Goal: Task Accomplishment & Management: Use online tool/utility

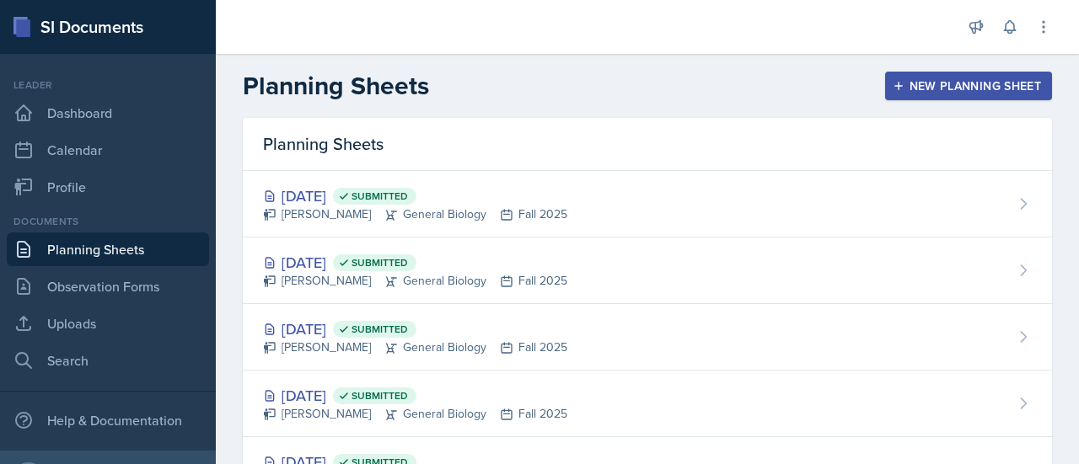
click at [934, 87] on div "New Planning Sheet" at bounding box center [968, 85] width 145 height 13
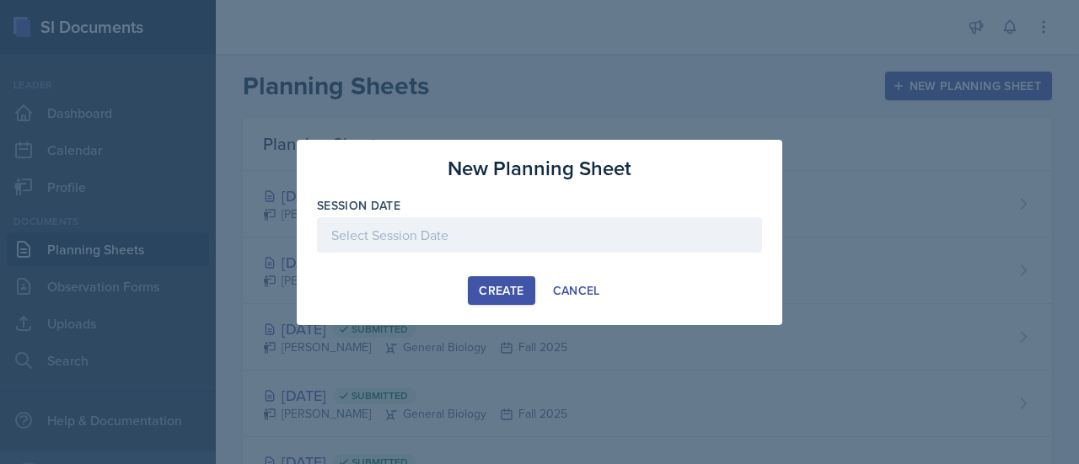
click at [474, 239] on div at bounding box center [539, 234] width 445 height 35
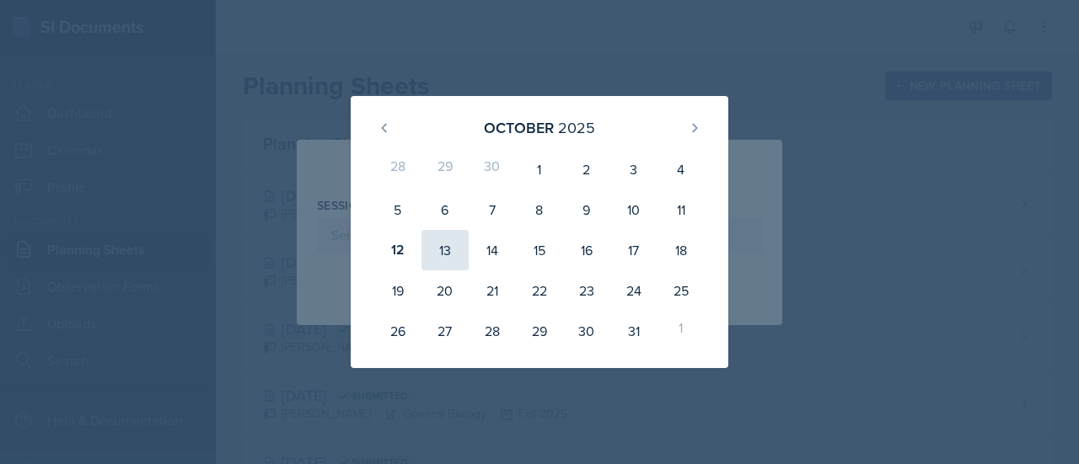
click at [438, 250] on div "13" at bounding box center [444, 250] width 47 height 40
type input "[DATE]"
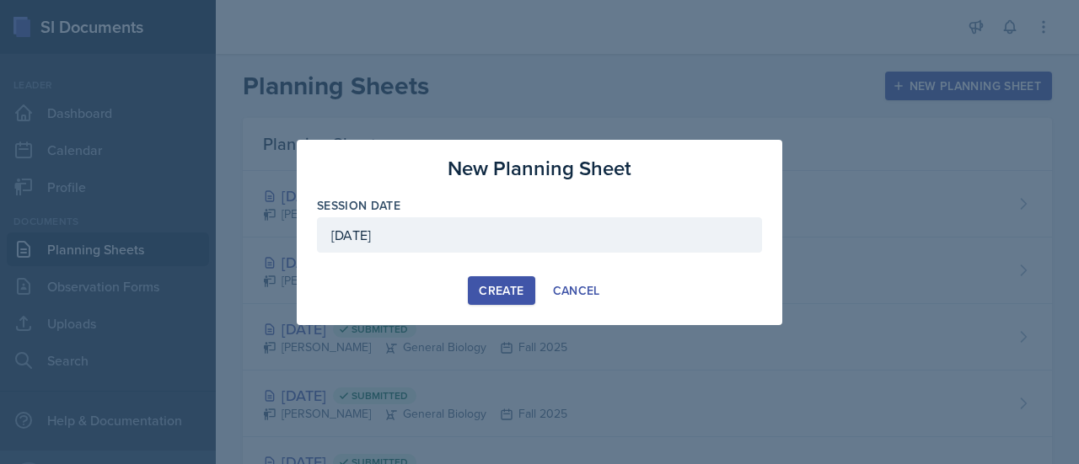
click at [501, 293] on div "Create" at bounding box center [501, 290] width 45 height 13
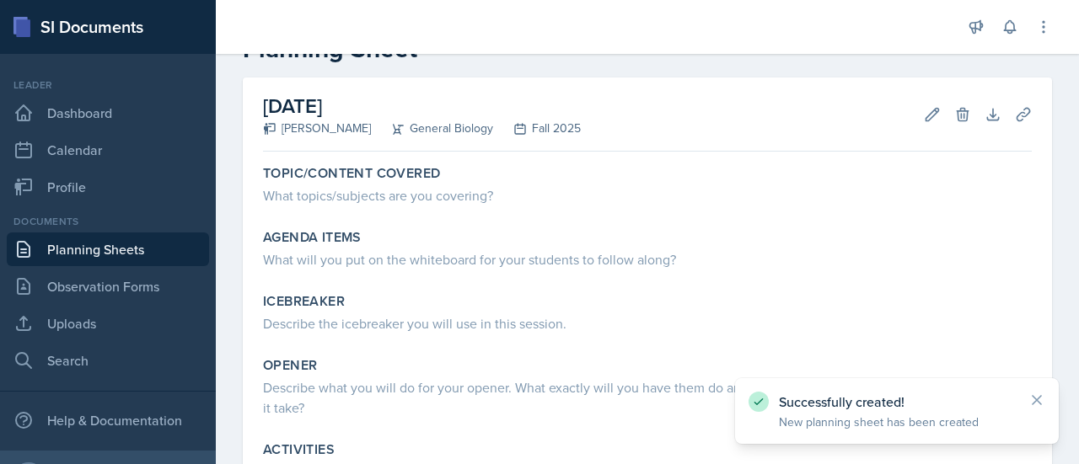
scroll to position [77, 0]
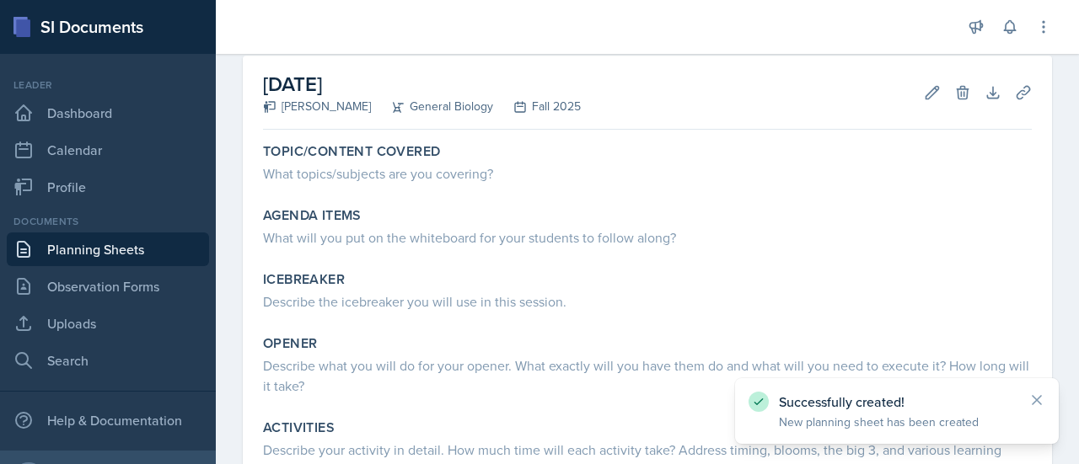
click at [480, 193] on div "Topic/Content Covered What topics/subjects are you covering? Agenda items What …" at bounding box center [647, 356] width 769 height 438
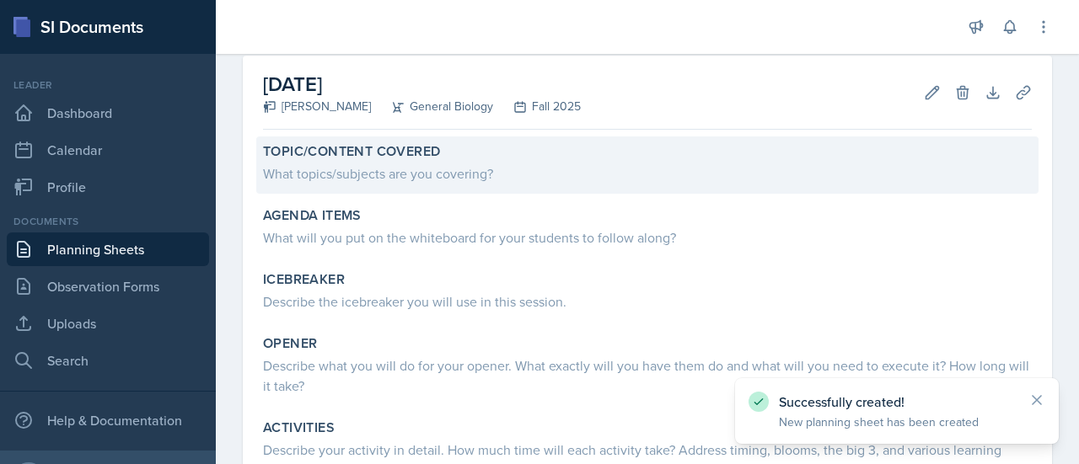
click at [470, 161] on div "What topics/subjects are you covering?" at bounding box center [647, 172] width 769 height 24
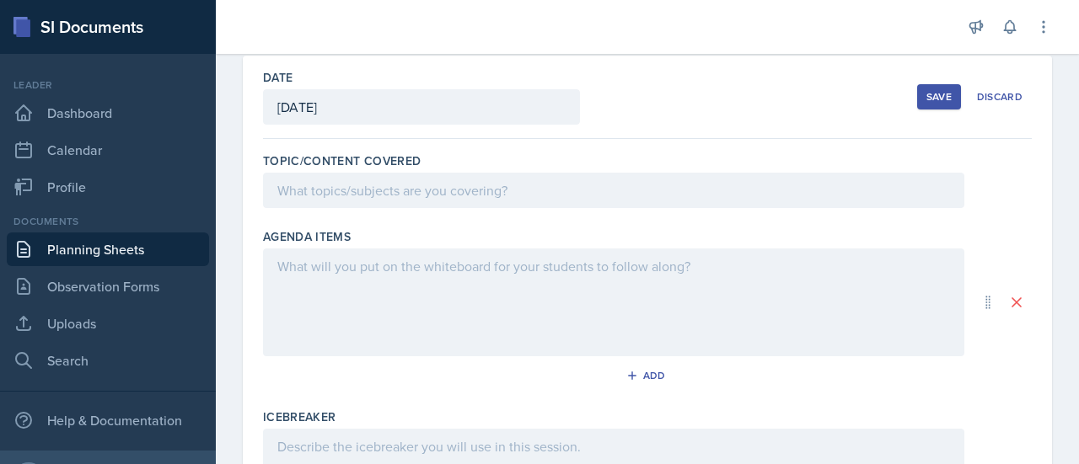
click at [371, 191] on div at bounding box center [613, 190] width 701 height 35
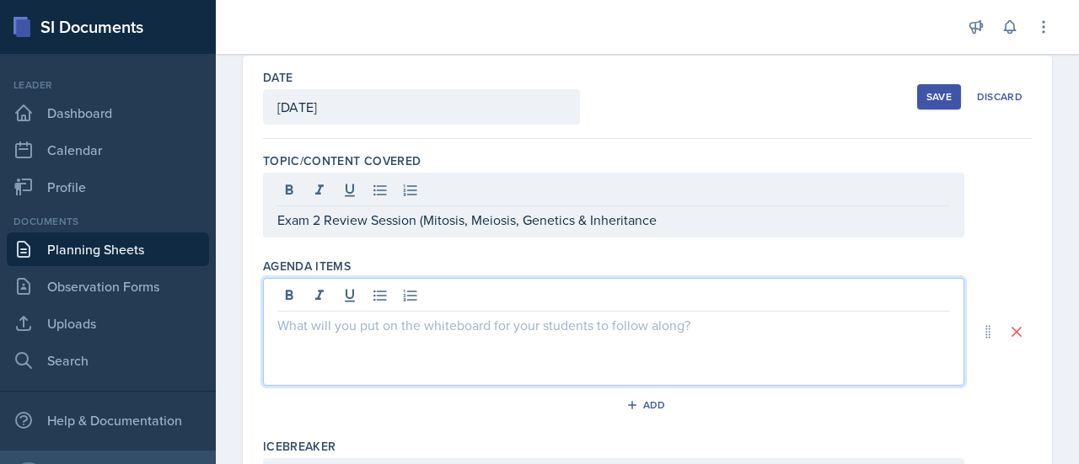
click at [418, 294] on div at bounding box center [613, 332] width 701 height 108
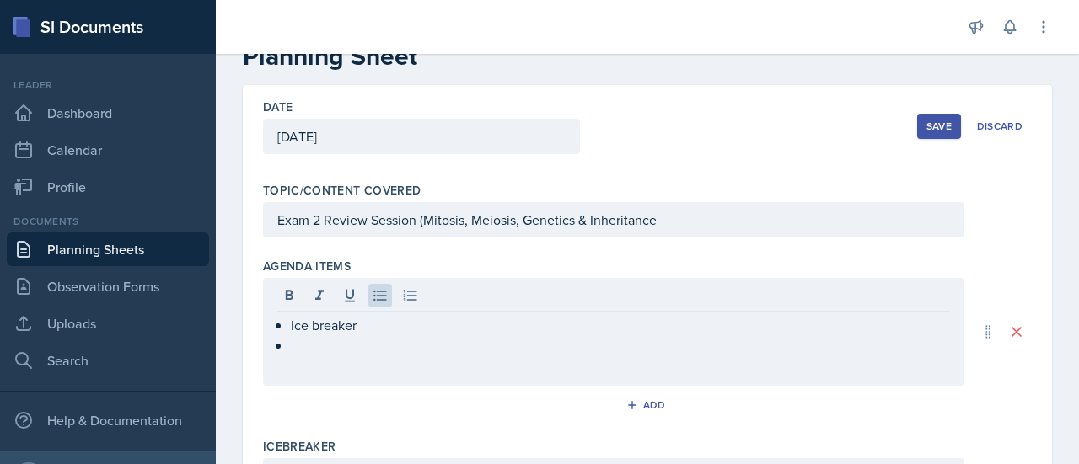
click at [103, 255] on link "Planning Sheets" at bounding box center [108, 250] width 202 height 34
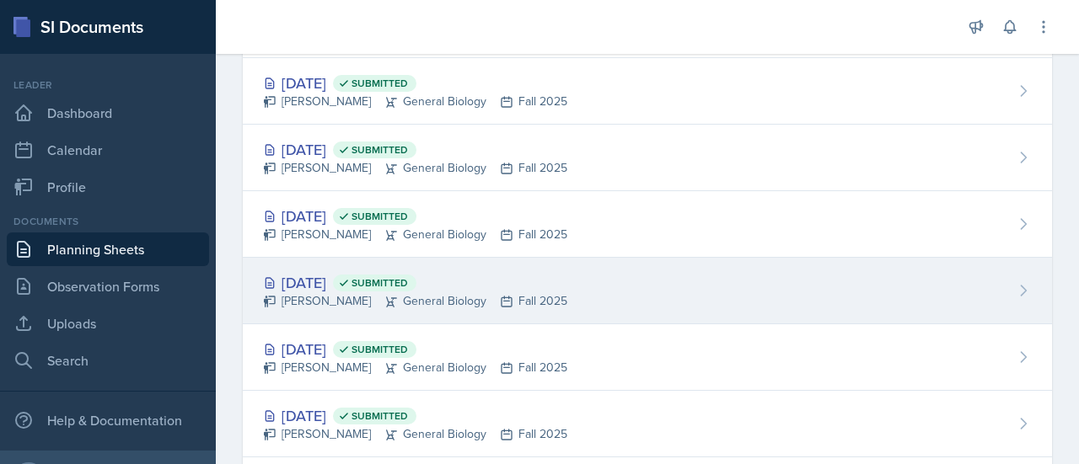
scroll to position [247, 0]
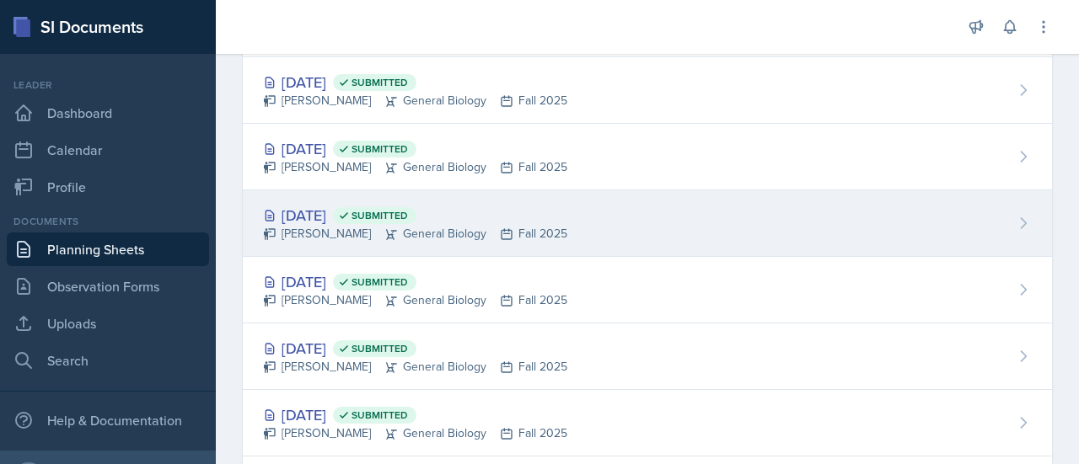
click at [343, 228] on div "[PERSON_NAME] General Biology Fall 2025" at bounding box center [415, 234] width 304 height 18
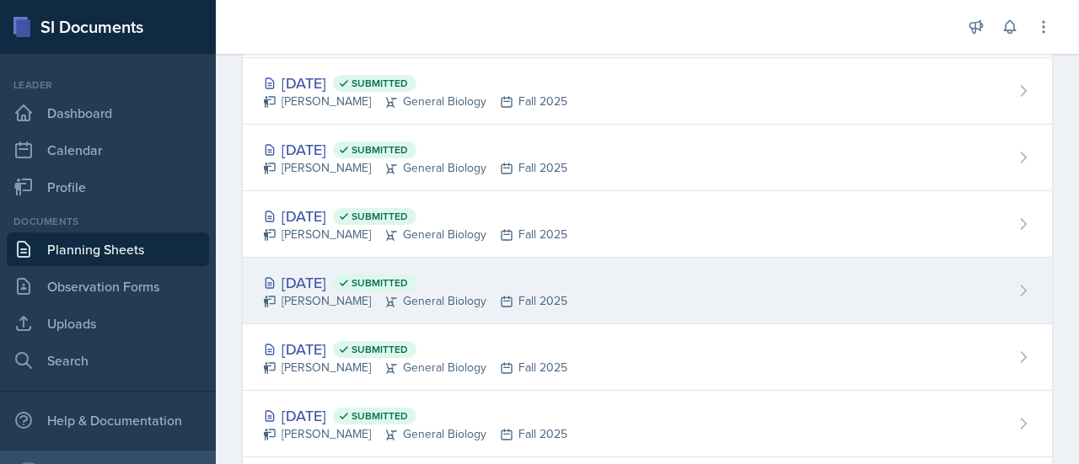
scroll to position [250, 0]
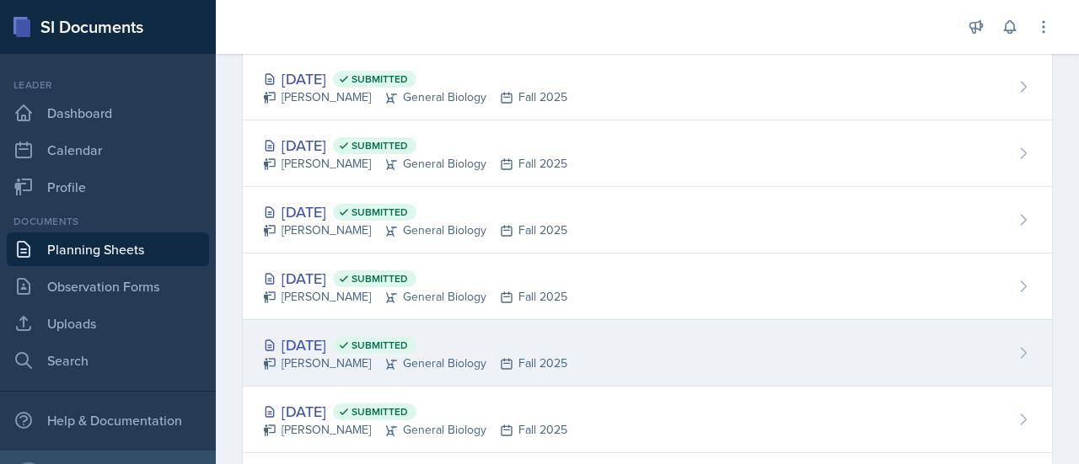
click at [341, 352] on div "[DATE] Submitted" at bounding box center [415, 345] width 304 height 23
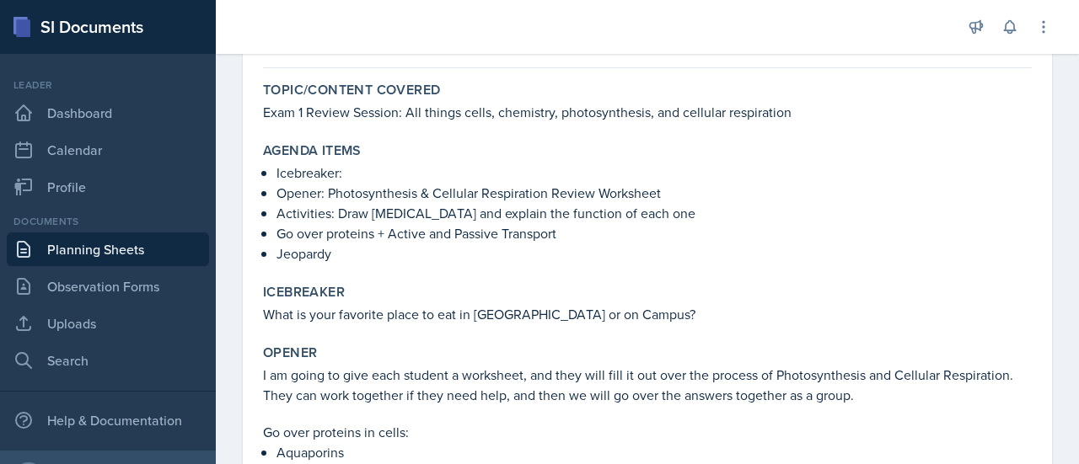
scroll to position [139, 0]
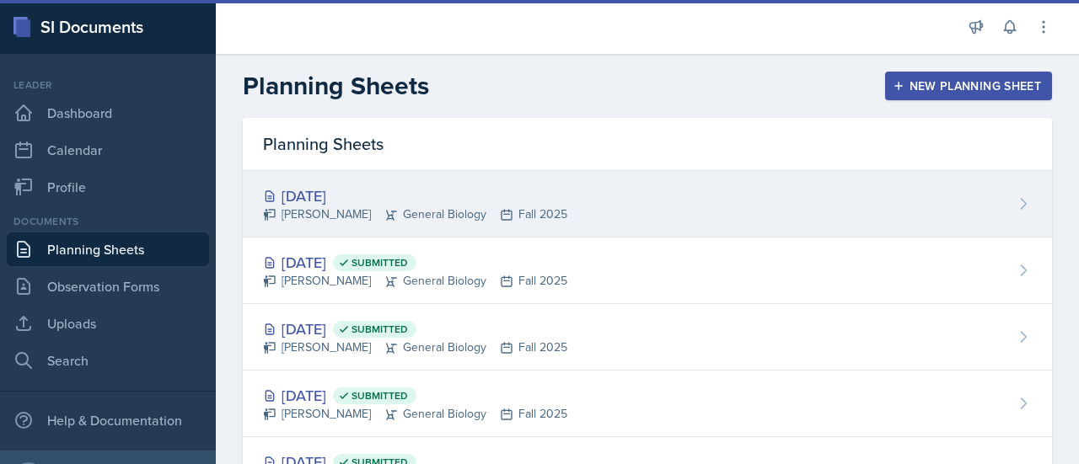
click at [356, 195] on div "[DATE]" at bounding box center [415, 196] width 304 height 23
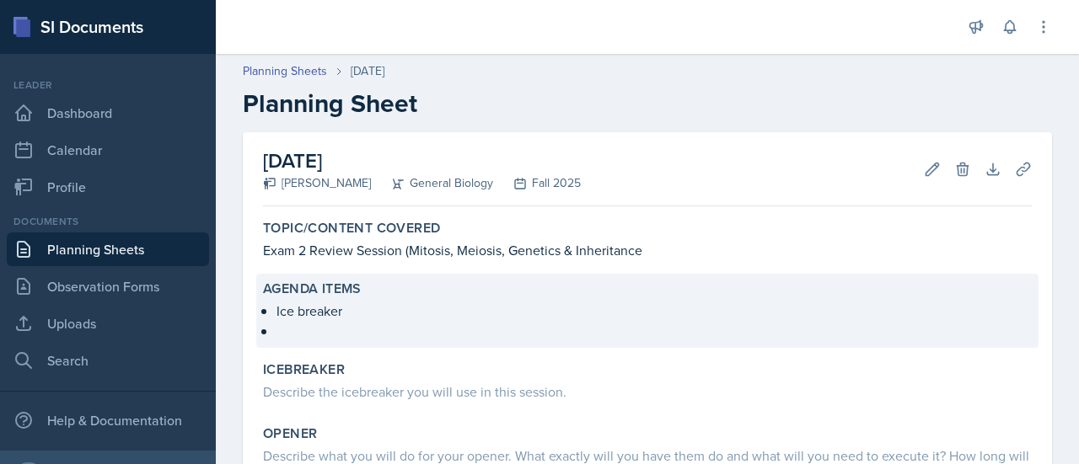
click at [344, 319] on p "Ice breaker" at bounding box center [654, 311] width 755 height 20
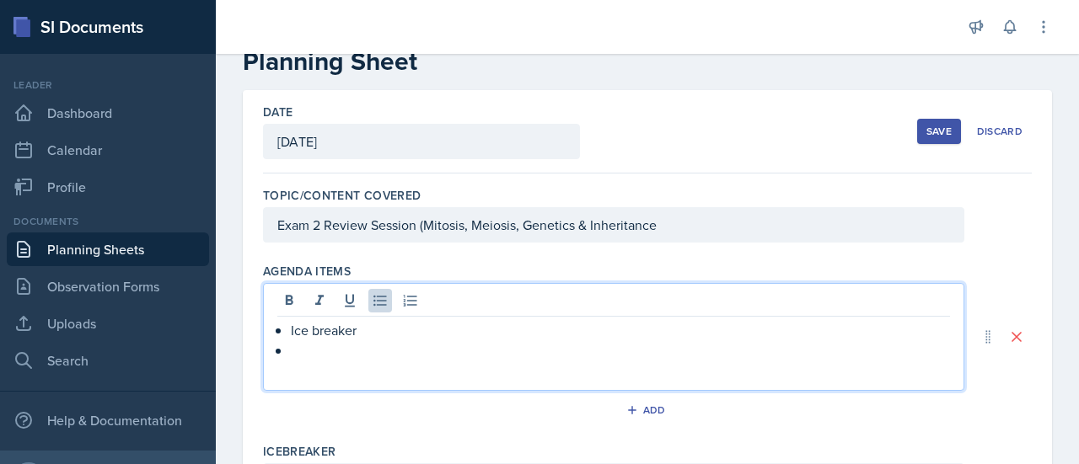
click at [344, 341] on p at bounding box center [620, 351] width 659 height 20
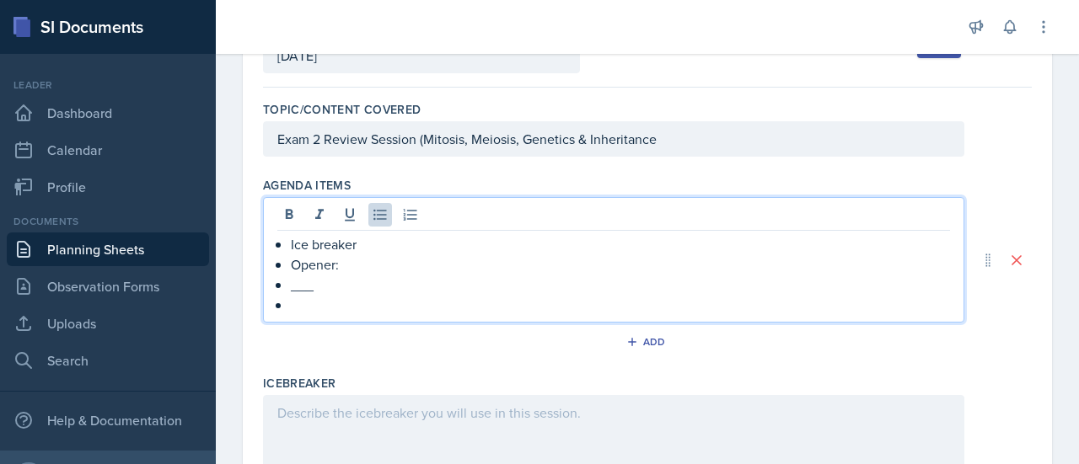
scroll to position [128, 0]
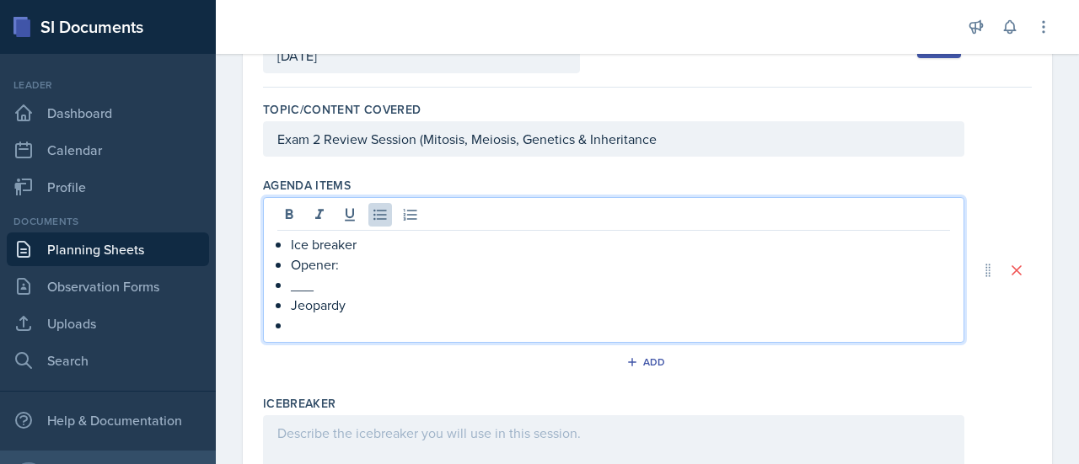
click at [353, 264] on p "Opener:" at bounding box center [620, 265] width 659 height 20
click at [341, 286] on p "___" at bounding box center [620, 285] width 659 height 20
click at [334, 328] on p at bounding box center [620, 325] width 659 height 20
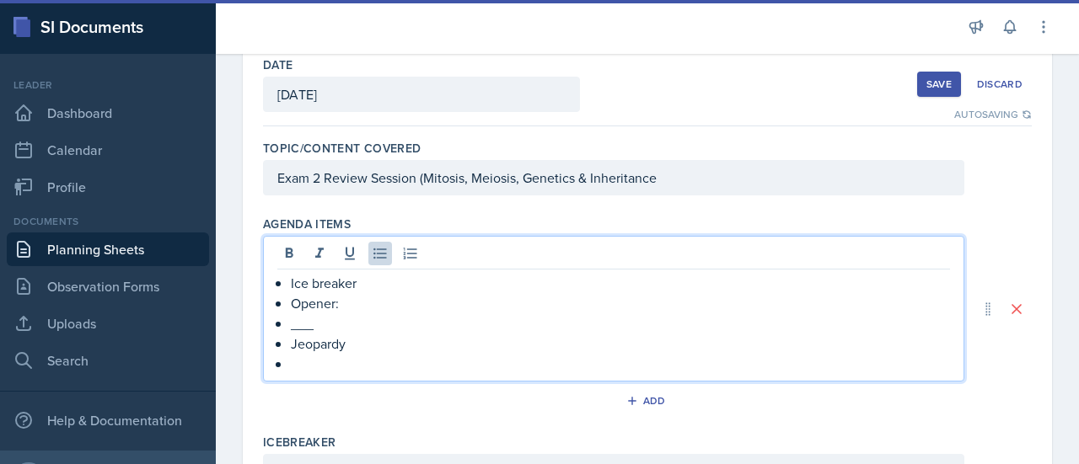
scroll to position [90, 0]
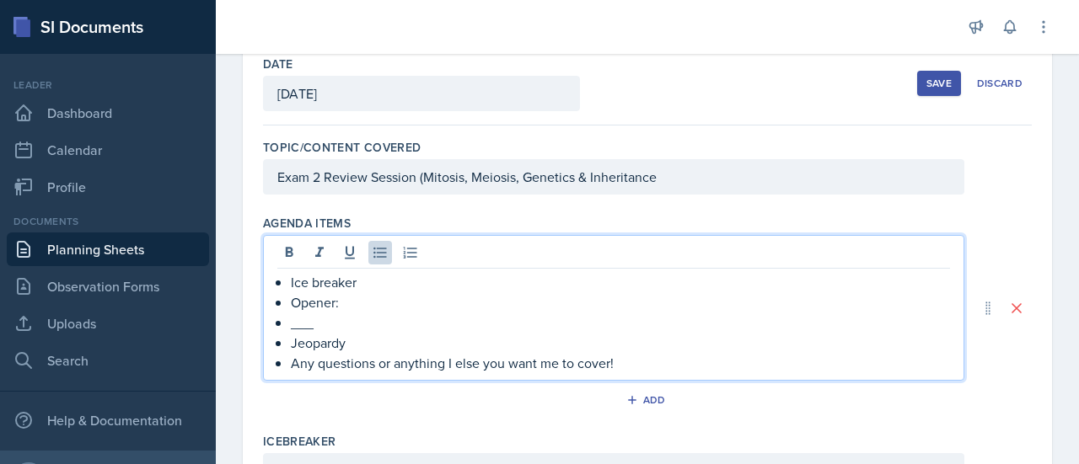
click at [361, 301] on p "Opener:" at bounding box center [620, 303] width 659 height 20
drag, startPoint x: 288, startPoint y: 279, endPoint x: 637, endPoint y: 366, distance: 359.6
click at [637, 366] on div "Ice breaker Opener: ___ Jeopardy Any questions or anything I else you want me t…" at bounding box center [613, 322] width 673 height 101
copy ul "Ice breaker Opener: ___ Jeopardy Any questions or anything I else you want me t…"
click at [406, 316] on p "___" at bounding box center [620, 323] width 659 height 20
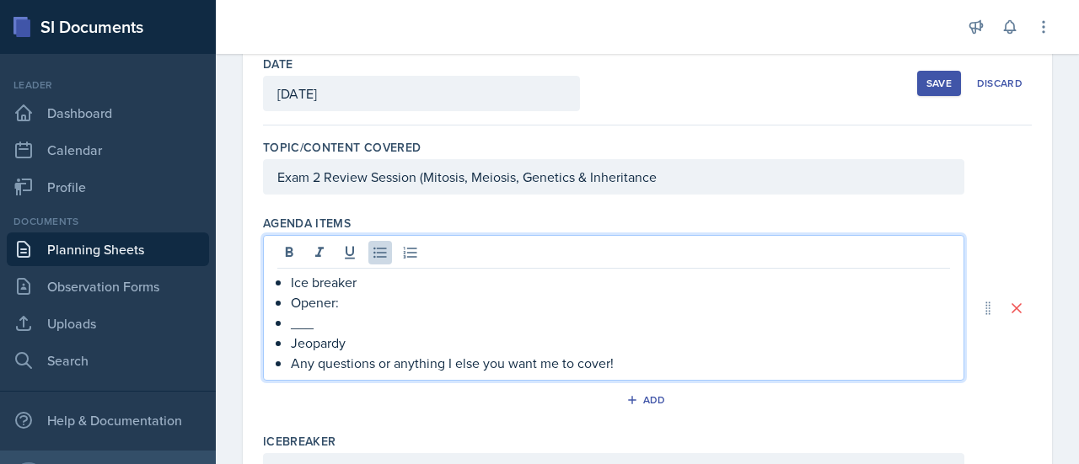
click at [633, 353] on p "Any questions or anything I else you want me to cover!" at bounding box center [620, 363] width 659 height 20
click at [398, 301] on p "Opener:" at bounding box center [620, 303] width 659 height 20
click at [398, 287] on p "Ice breaker" at bounding box center [620, 282] width 659 height 20
